Goal: Task Accomplishment & Management: Manage account settings

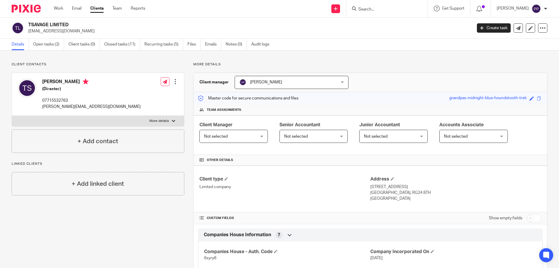
click at [385, 11] on input "Search" at bounding box center [384, 9] width 52 height 5
click at [527, 30] on link at bounding box center [530, 27] width 9 height 9
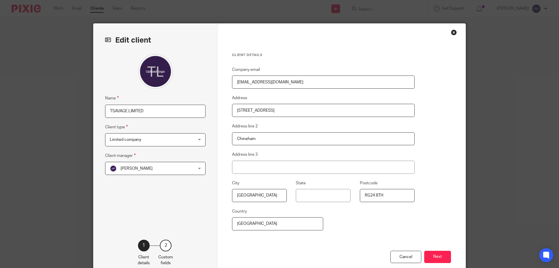
drag, startPoint x: 324, startPoint y: 82, endPoint x: 198, endPoint y: 82, distance: 125.3
click at [198, 82] on div "Edit client Name TSAVAGE LIMITED Client type Limited company Limited company Ch…" at bounding box center [280, 151] width 372 height 254
paste input "[PERSON_NAME][EMAIL_ADDRESS][DOMAIN_NAME]"
type input "[PERSON_NAME][EMAIL_ADDRESS][DOMAIN_NAME]"
click at [439, 252] on button "Next" at bounding box center [437, 257] width 27 height 13
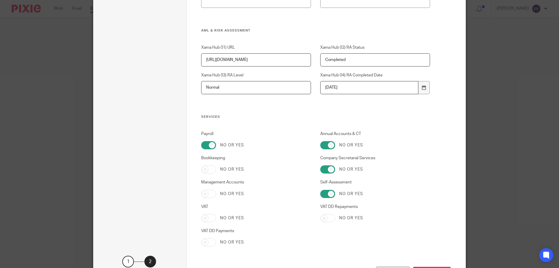
scroll to position [511, 0]
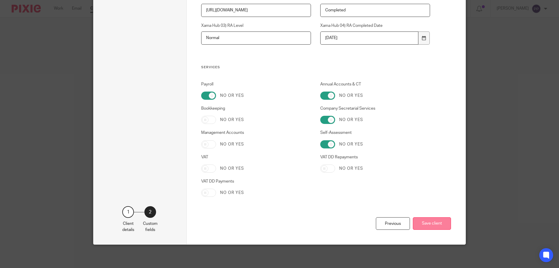
click at [423, 223] on button "Save client" at bounding box center [432, 223] width 38 height 13
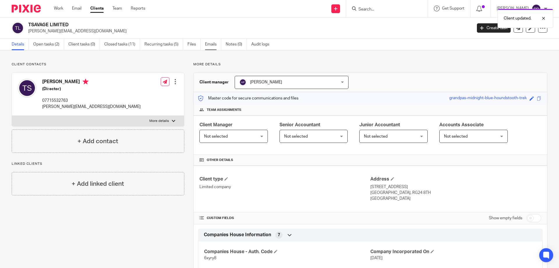
click at [210, 48] on link "Emails" at bounding box center [213, 44] width 16 height 11
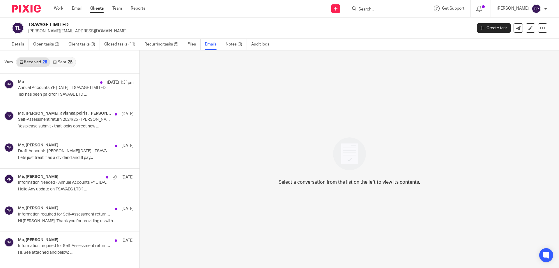
click at [58, 65] on link "Sent 25" at bounding box center [62, 61] width 25 height 9
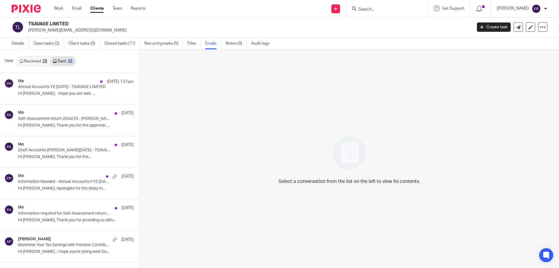
click at [34, 59] on link "Received 25" at bounding box center [33, 61] width 33 height 9
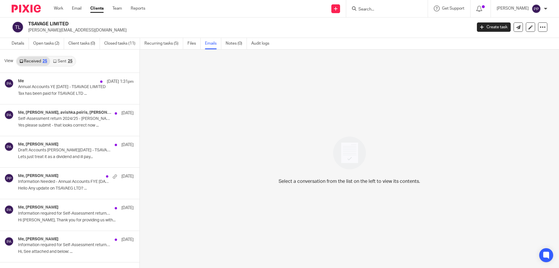
click at [61, 61] on link "Sent 25" at bounding box center [62, 61] width 25 height 9
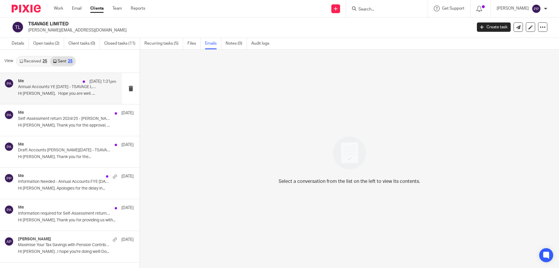
click at [68, 91] on div "Me 14 Aug 1:31pm Annual Accounts YE April 2025 - TSAVAGE LIMITED Hi Terry, Hope…" at bounding box center [67, 89] width 98 height 20
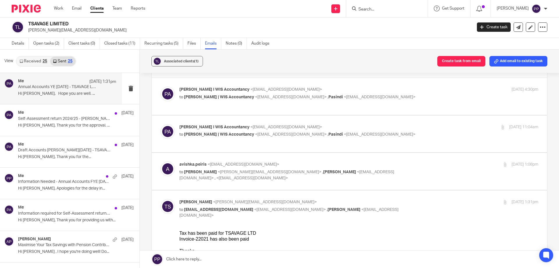
scroll to position [0, 0]
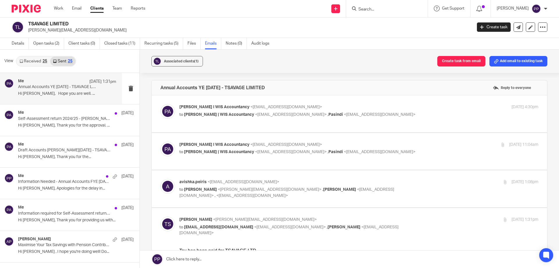
click at [237, 121] on div "Pasindi Perera I WIS Accountancy <pasindi@wis-accountancy.co.uk> to Avishka Pei…" at bounding box center [350, 114] width 378 height 20
click at [244, 168] on label at bounding box center [350, 151] width 396 height 37
click at [161, 142] on input "checkbox" at bounding box center [160, 141] width 0 height 0
checkbox input "true"
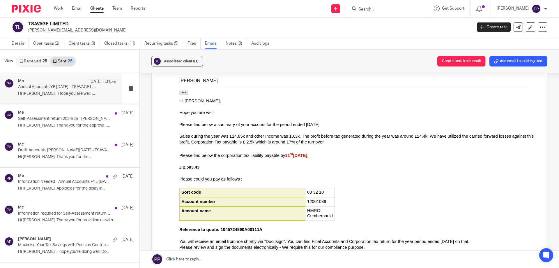
scroll to position [670, 0]
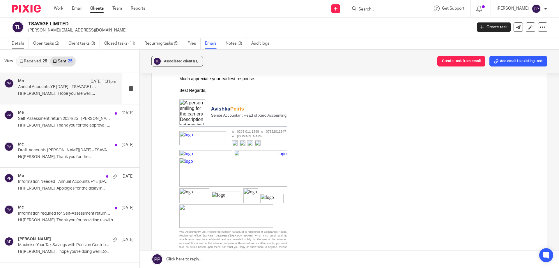
click at [25, 45] on link "Details" at bounding box center [20, 43] width 17 height 11
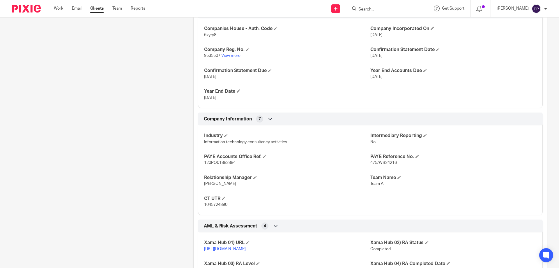
scroll to position [233, 0]
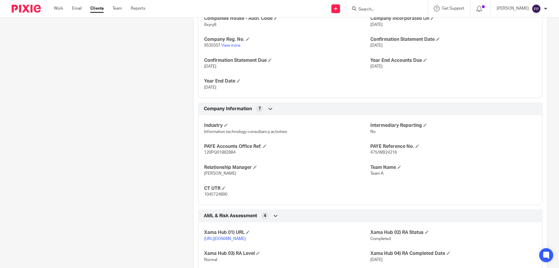
click at [217, 194] on span "1045724890" at bounding box center [215, 194] width 23 height 4
copy span "1045724890"
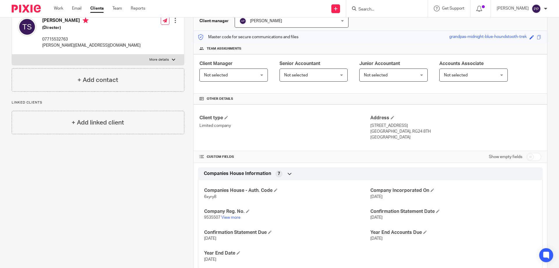
scroll to position [58, 0]
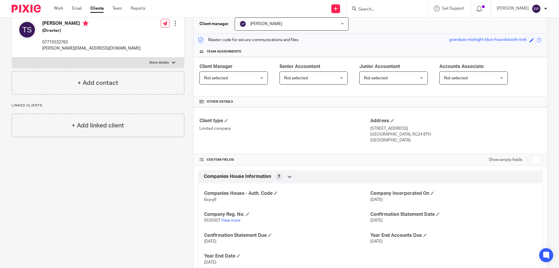
click at [208, 200] on span "6xyry8" at bounding box center [210, 199] width 12 height 4
copy span "6xyry8"
